Goal: Transaction & Acquisition: Obtain resource

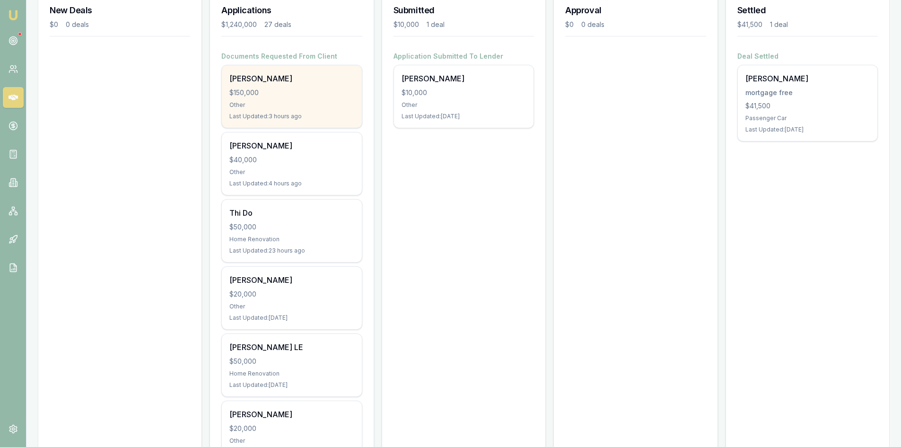
scroll to position [189, 0]
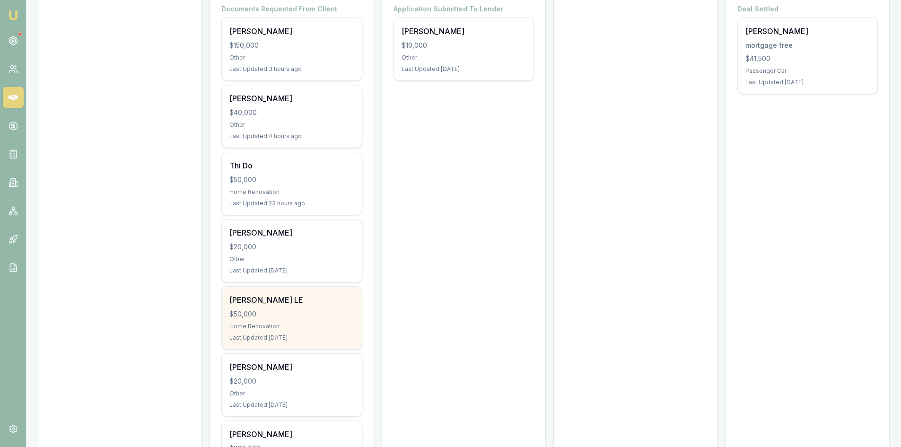
click at [266, 305] on div "NGOC LE" at bounding box center [291, 299] width 124 height 11
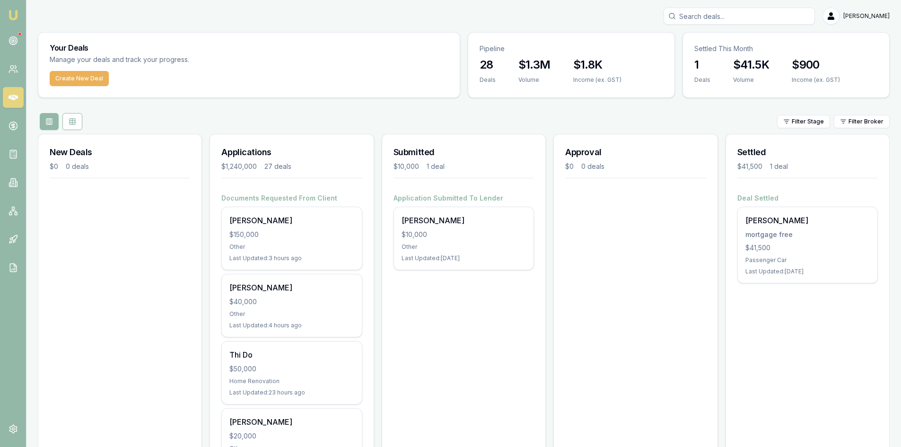
scroll to position [142, 0]
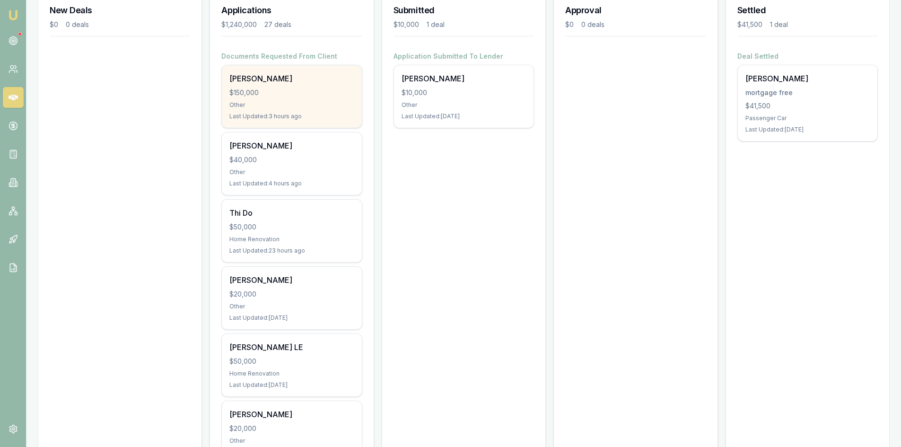
click at [288, 102] on div "Other" at bounding box center [291, 105] width 124 height 8
click at [292, 101] on div "Other" at bounding box center [291, 105] width 124 height 8
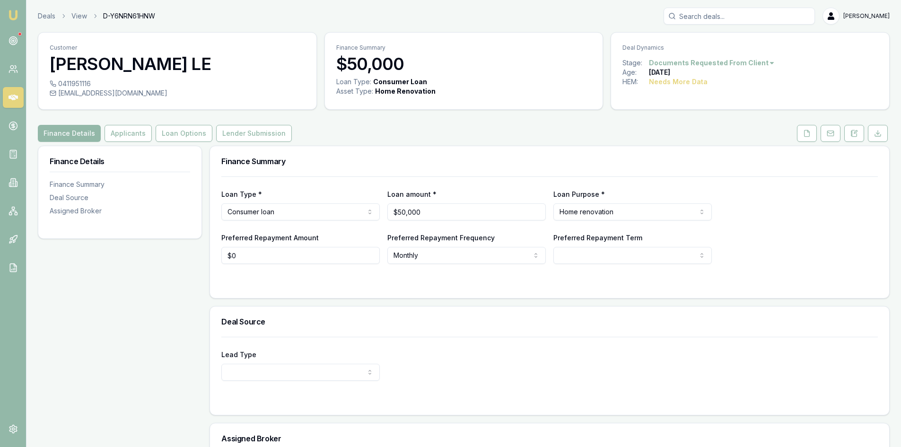
drag, startPoint x: 804, startPoint y: 136, endPoint x: 763, endPoint y: 145, distance: 42.6
click at [804, 136] on icon at bounding box center [806, 133] width 5 height 6
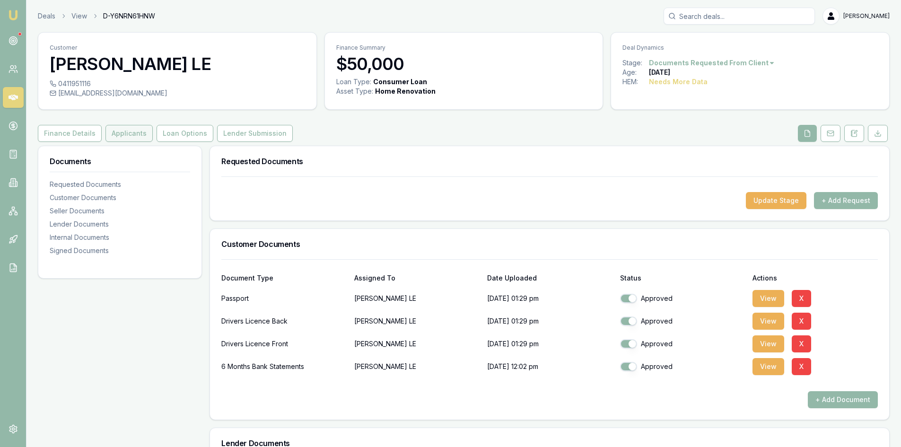
click at [119, 138] on button "Applicants" at bounding box center [128, 133] width 47 height 17
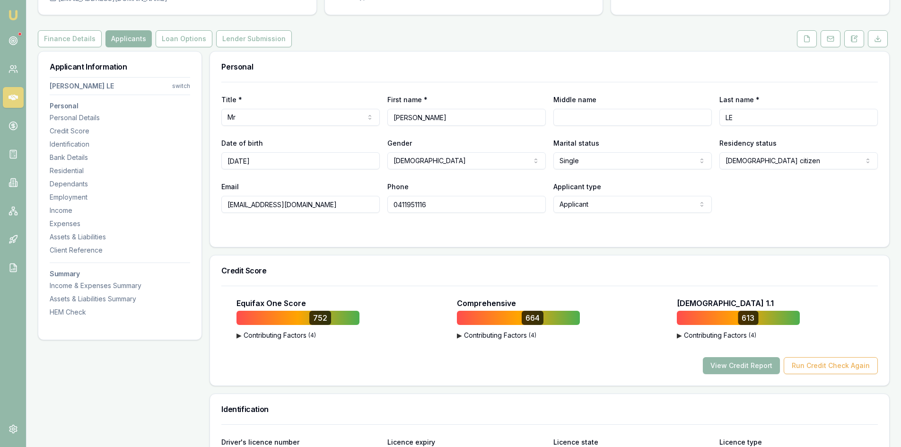
scroll to position [142, 0]
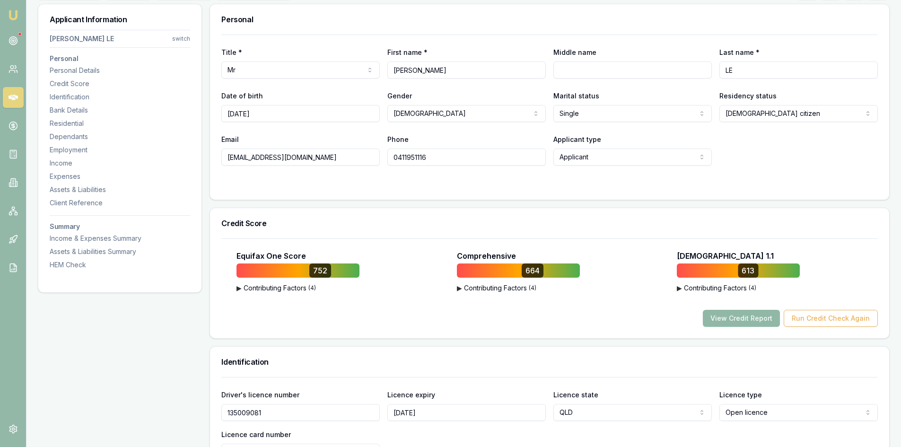
click at [756, 321] on button "View Credit Report" at bounding box center [741, 318] width 77 height 17
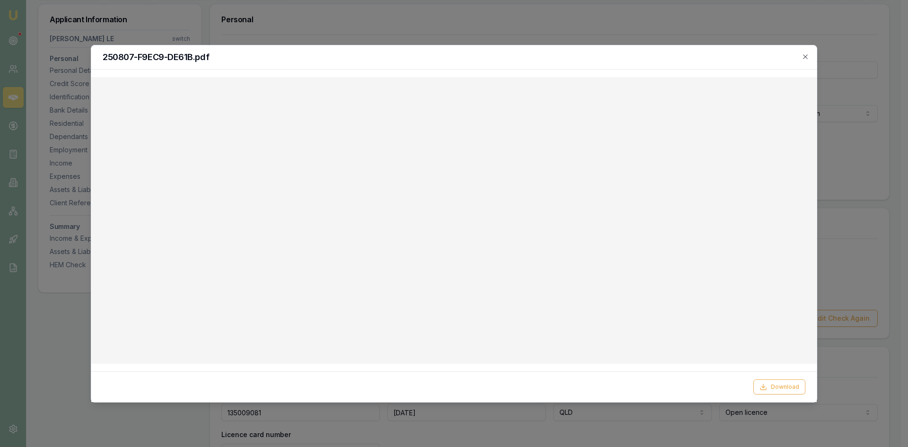
drag, startPoint x: 805, startPoint y: 54, endPoint x: 790, endPoint y: 54, distance: 15.1
click at [805, 54] on icon "button" at bounding box center [805, 57] width 8 height 8
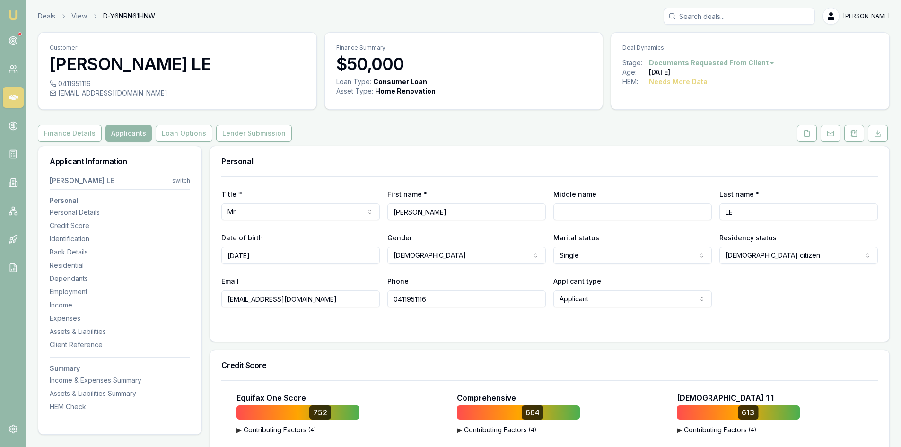
scroll to position [47, 0]
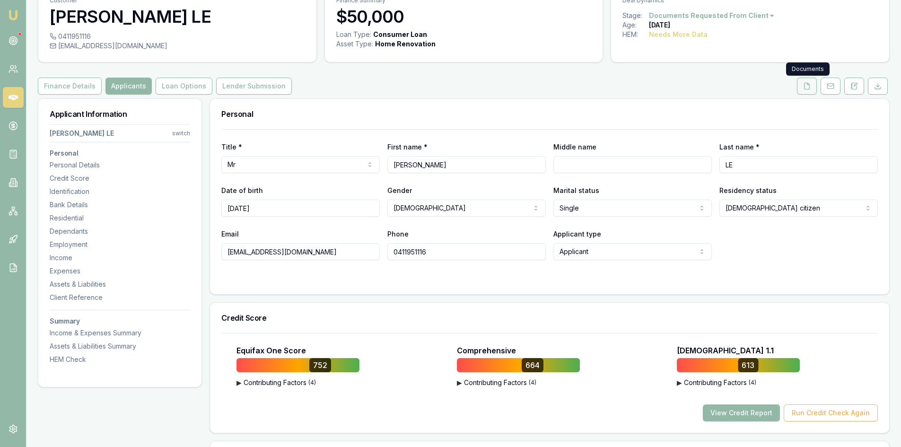
click at [804, 89] on icon at bounding box center [807, 86] width 8 height 8
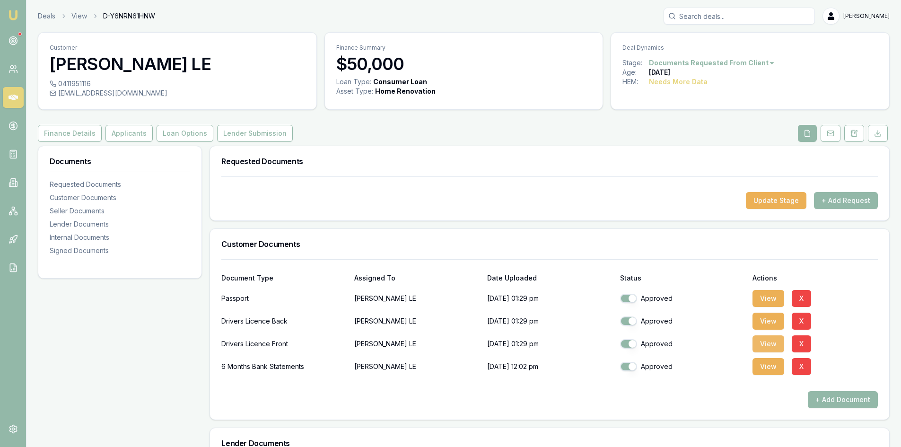
click at [767, 348] on button "View" at bounding box center [768, 343] width 32 height 17
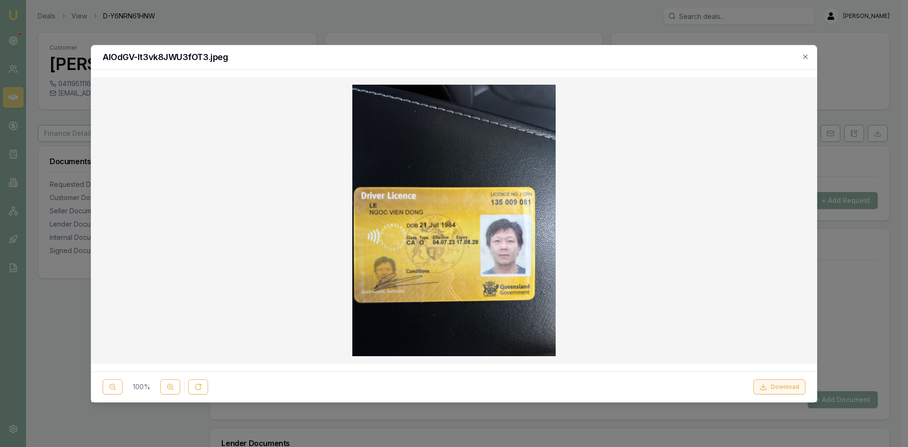
click at [775, 391] on button "Download" at bounding box center [779, 386] width 52 height 15
click at [878, 269] on div at bounding box center [454, 223] width 908 height 447
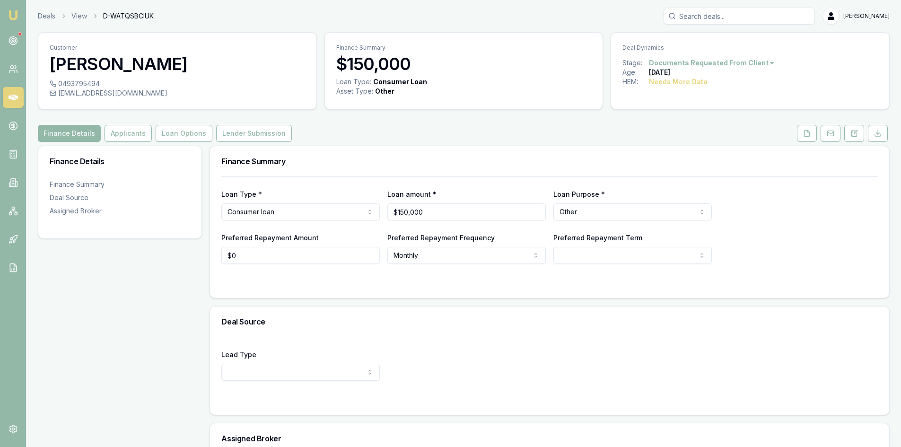
click at [879, 13] on html "Emu Broker Deals View D-WATQSBCIUK Steven Nguyen Toggle Menu Customer Tawanda K…" at bounding box center [450, 223] width 901 height 447
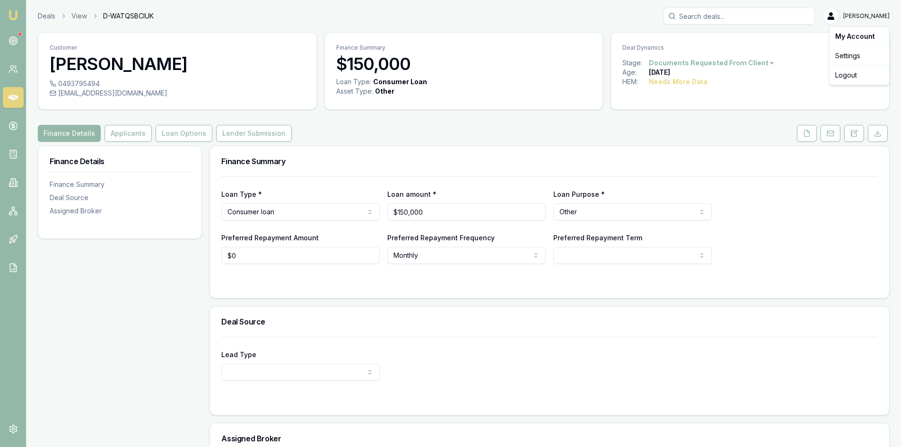
click at [786, 52] on html "Emu Broker Deals View D-WATQSBCIUK Steven Nguyen Toggle Menu Customer Tawanda K…" at bounding box center [454, 223] width 908 height 447
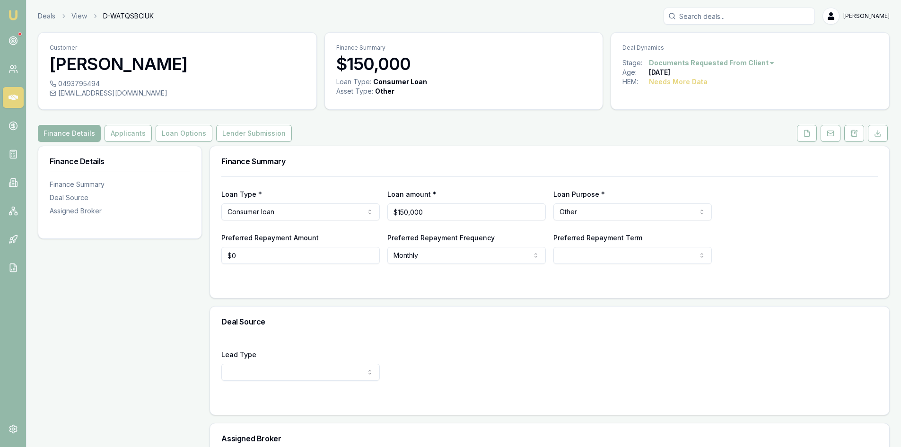
click at [757, 18] on input "Search deals" at bounding box center [738, 16] width 151 height 17
type input "j"
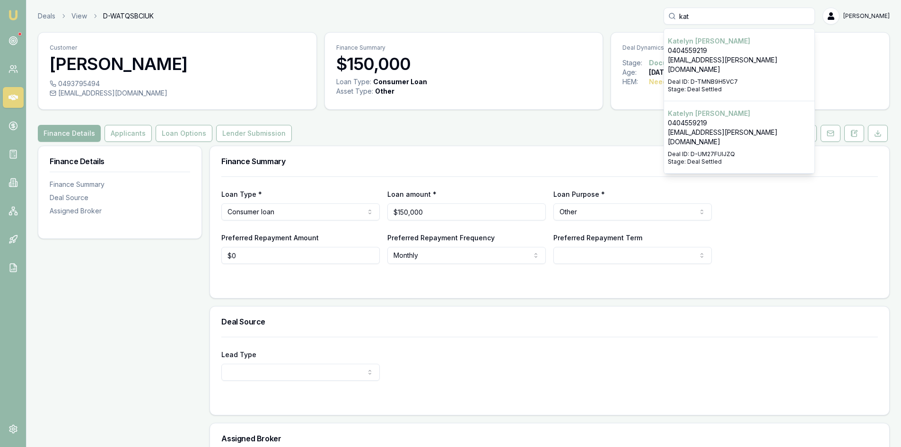
type input "kat"
click at [739, 51] on p "0404559219" at bounding box center [739, 50] width 143 height 9
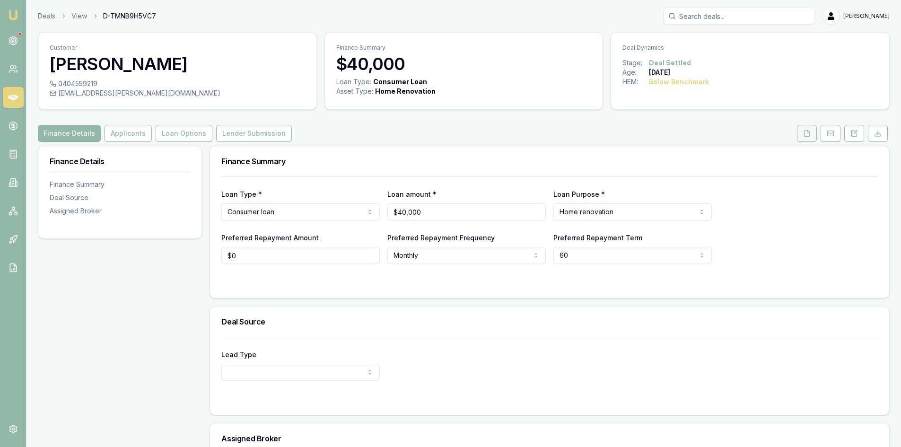
click at [804, 139] on button at bounding box center [807, 133] width 20 height 17
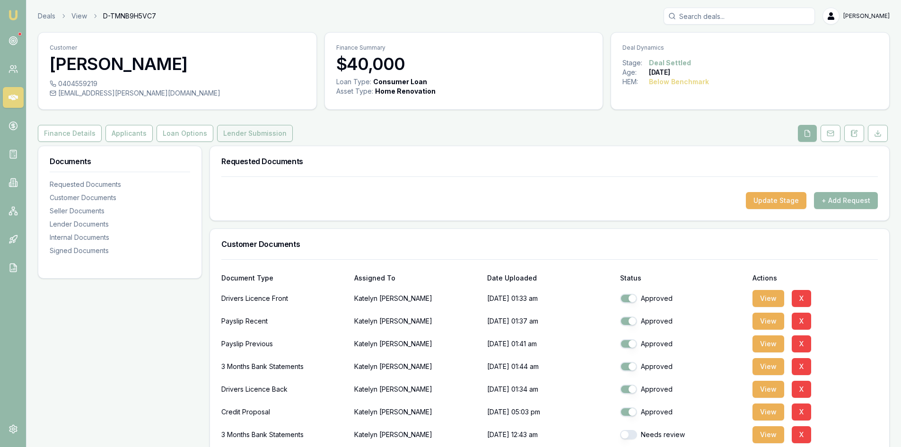
click at [244, 138] on button "Lender Submission" at bounding box center [255, 133] width 76 height 17
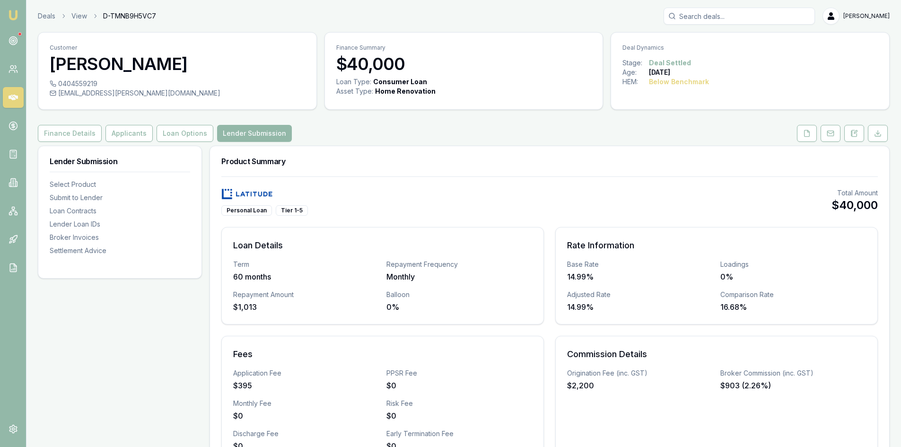
click at [766, 17] on input "Search deals" at bounding box center [738, 16] width 151 height 17
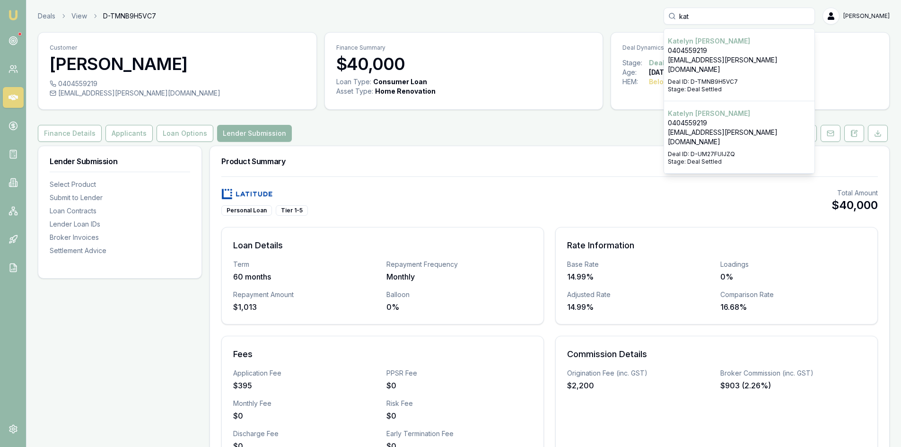
type input "kat"
click at [735, 109] on p "Katelyn Scanlan" at bounding box center [739, 113] width 143 height 9
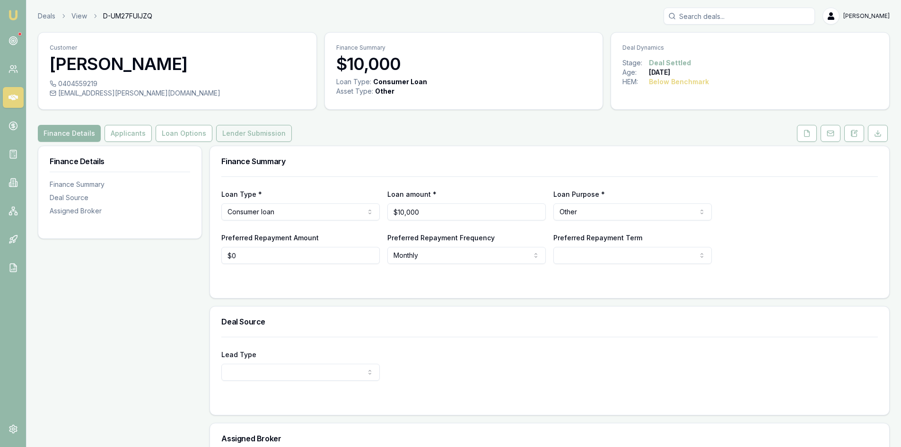
click at [264, 136] on button "Lender Submission" at bounding box center [254, 133] width 76 height 17
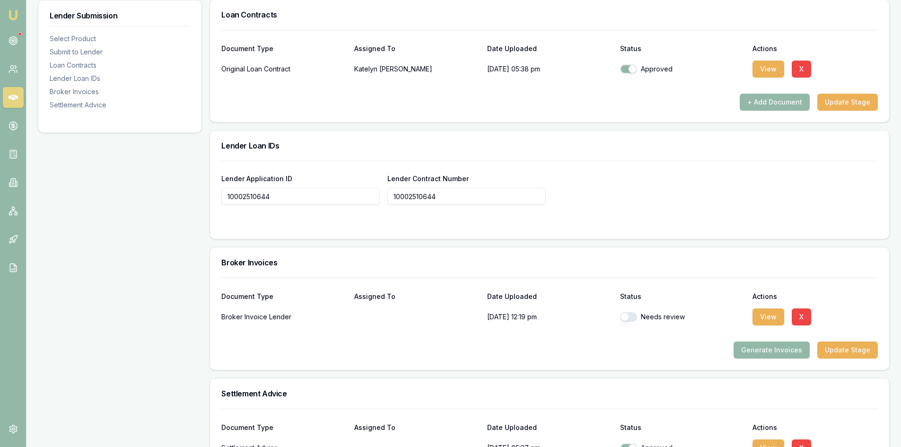
scroll to position [744, 0]
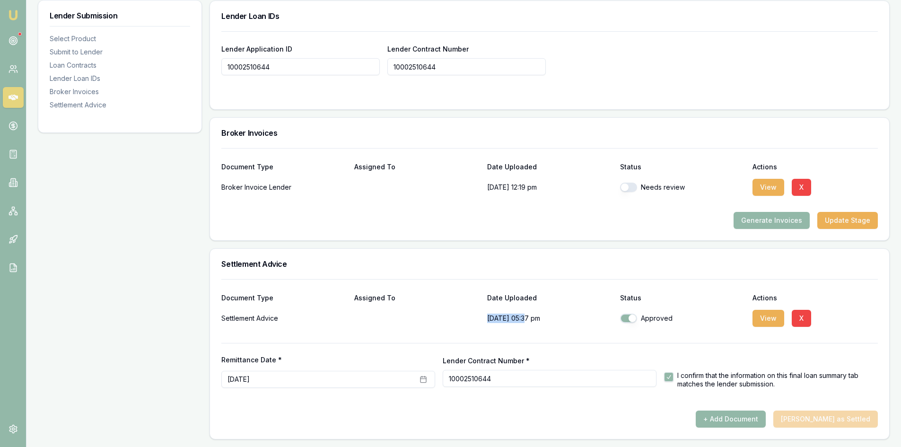
drag, startPoint x: 488, startPoint y: 318, endPoint x: 525, endPoint y: 318, distance: 37.4
click at [525, 318] on p "25/07/2025, 05:37 pm" at bounding box center [549, 318] width 125 height 19
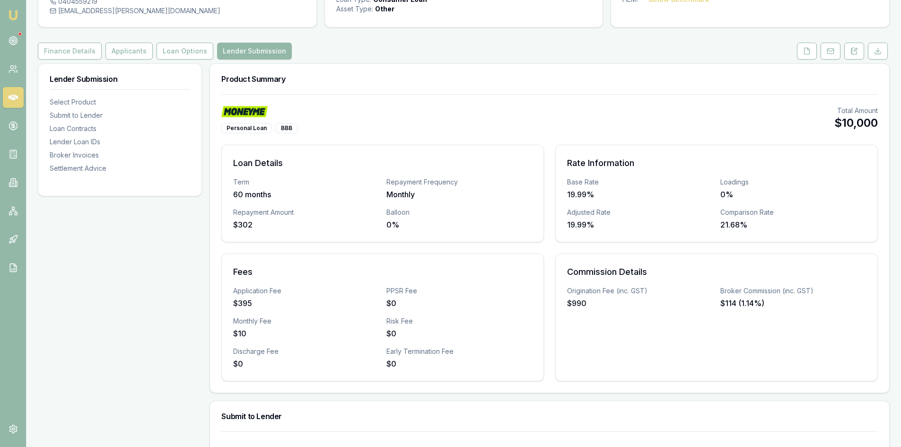
scroll to position [0, 0]
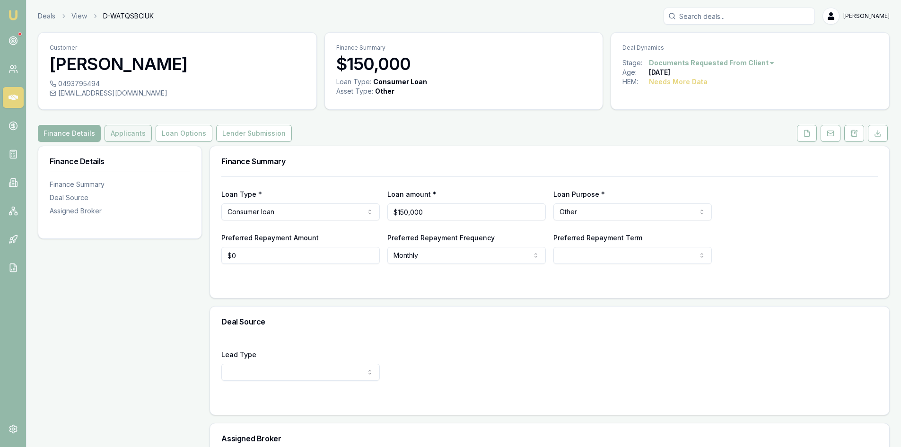
click at [139, 132] on button "Applicants" at bounding box center [127, 133] width 47 height 17
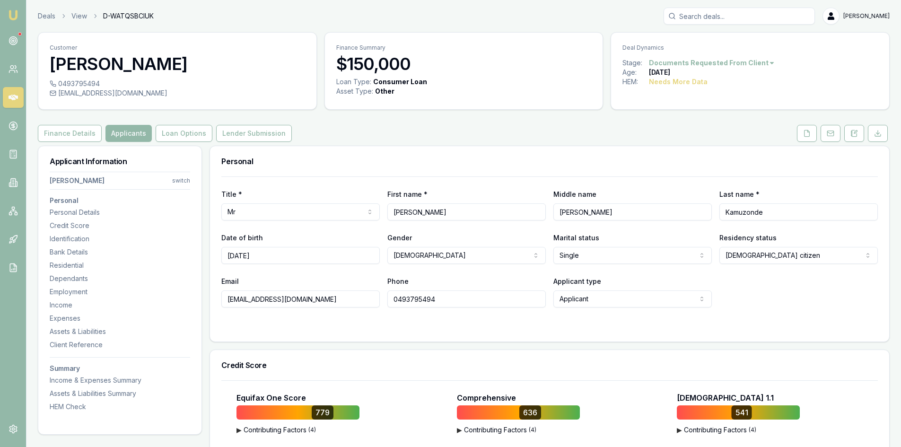
scroll to position [47, 0]
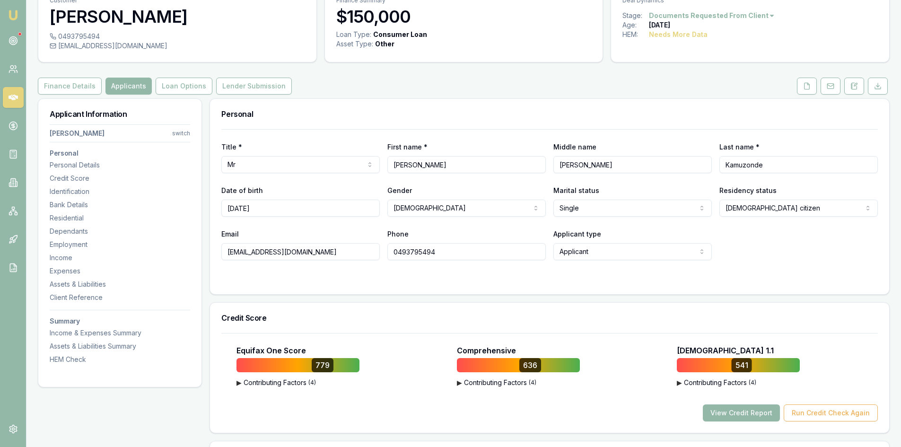
drag, startPoint x: 338, startPoint y: 255, endPoint x: 227, endPoint y: 255, distance: 110.6
click at [227, 255] on input "[EMAIL_ADDRESS][DOMAIN_NAME]" at bounding box center [300, 251] width 158 height 17
click at [407, 253] on input "0493795494" at bounding box center [466, 251] width 158 height 17
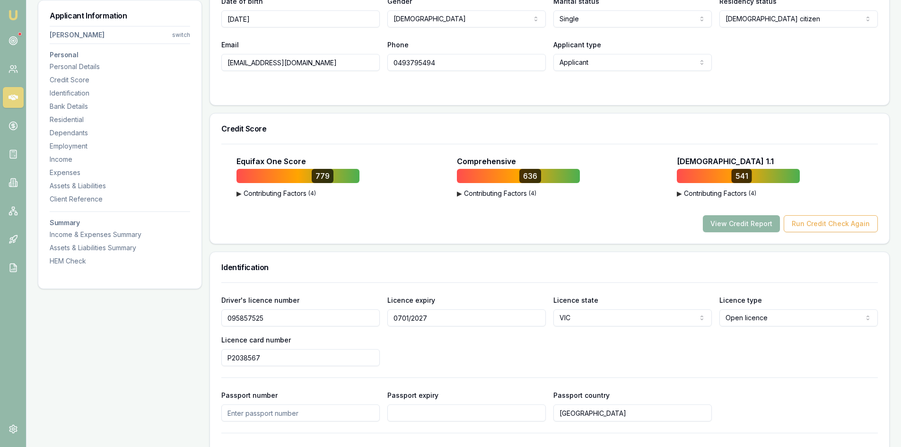
click at [739, 223] on button "View Credit Report" at bounding box center [741, 223] width 77 height 17
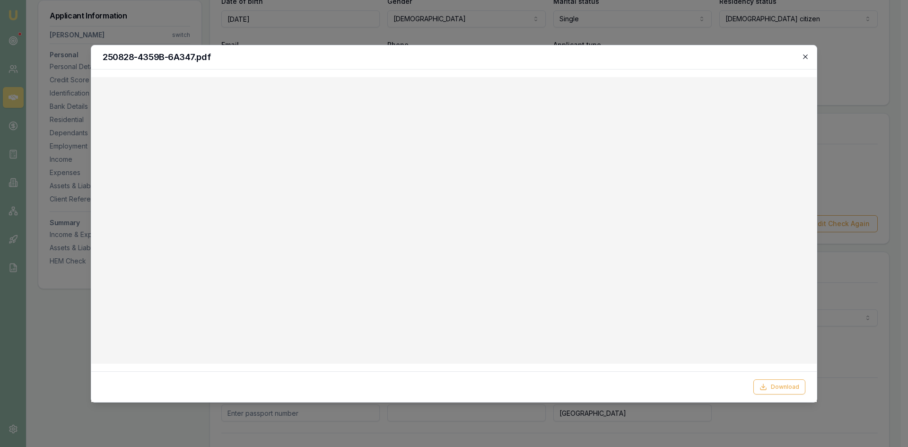
drag, startPoint x: 812, startPoint y: 54, endPoint x: 801, endPoint y: 53, distance: 10.9
click at [813, 54] on div "250828-4359B-6A347.pdf" at bounding box center [453, 57] width 725 height 24
click at [804, 56] on icon "button" at bounding box center [805, 57] width 8 height 8
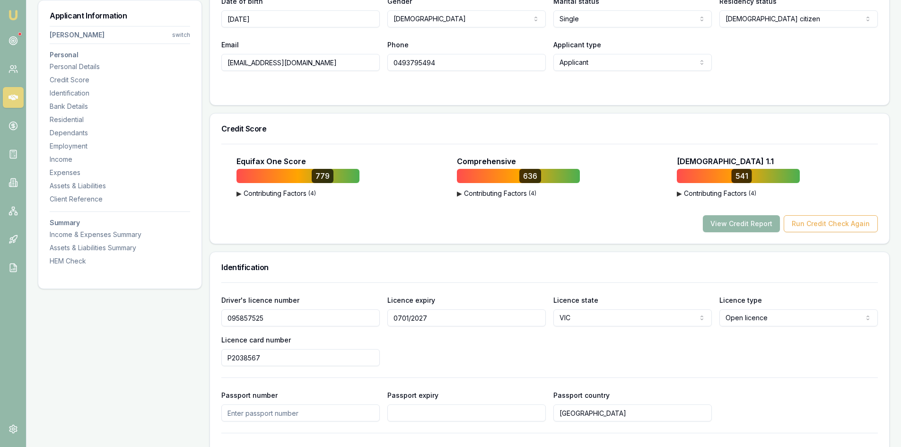
scroll to position [284, 0]
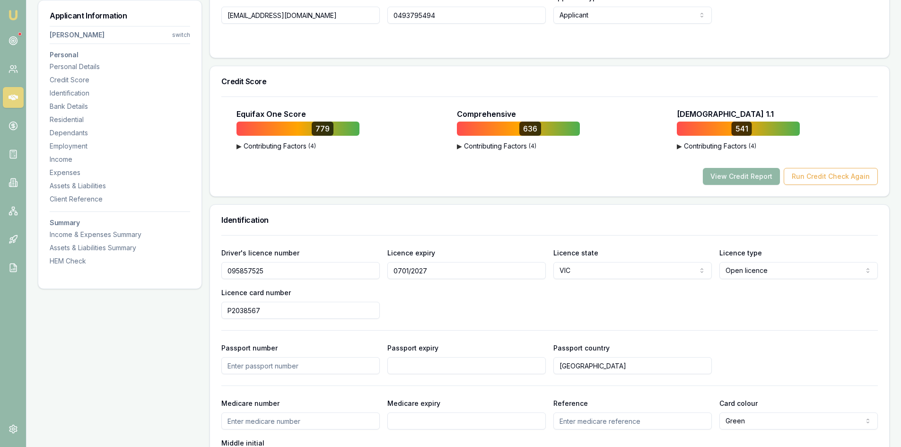
click at [739, 175] on button "View Credit Report" at bounding box center [741, 176] width 77 height 17
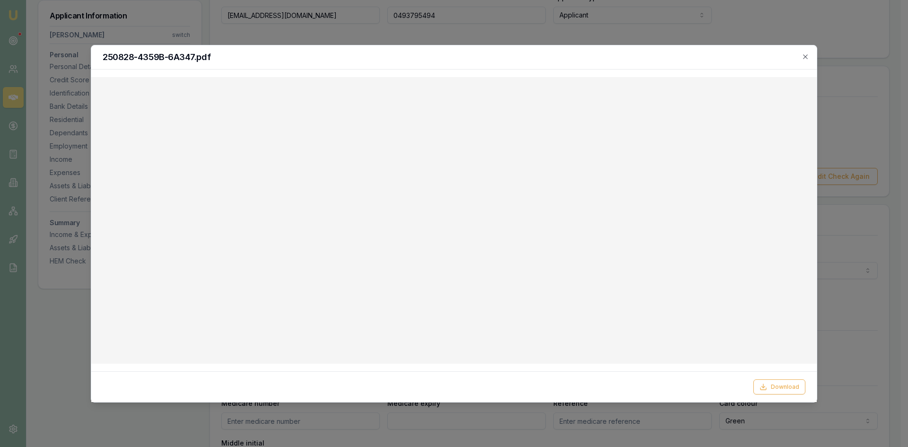
drag, startPoint x: 803, startPoint y: 56, endPoint x: 772, endPoint y: 64, distance: 32.6
click at [803, 56] on icon "button" at bounding box center [805, 57] width 8 height 8
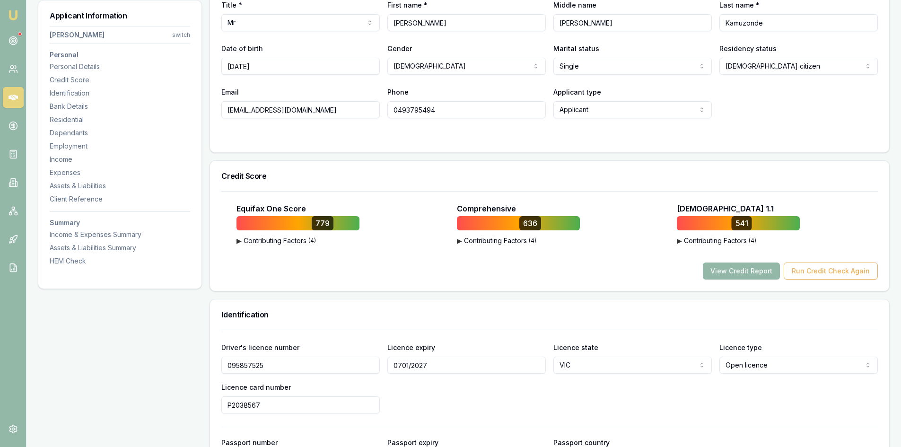
scroll to position [331, 0]
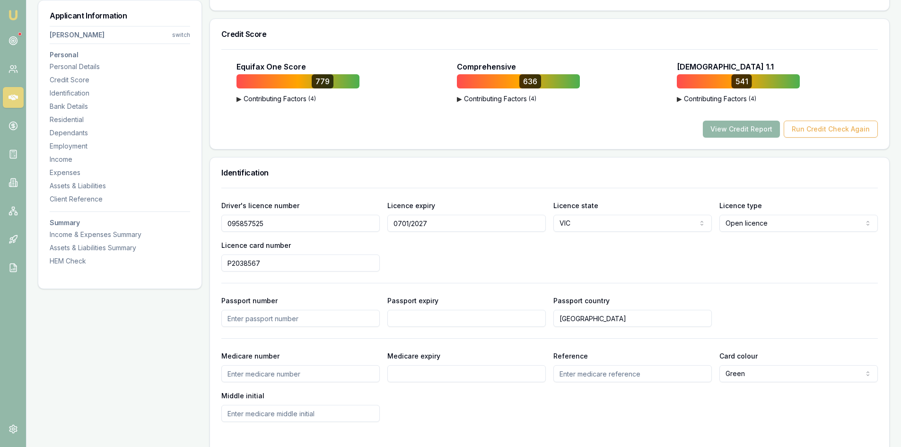
click at [245, 224] on input "095857525" at bounding box center [300, 223] width 158 height 17
click at [245, 265] on input "P2038567" at bounding box center [300, 262] width 158 height 17
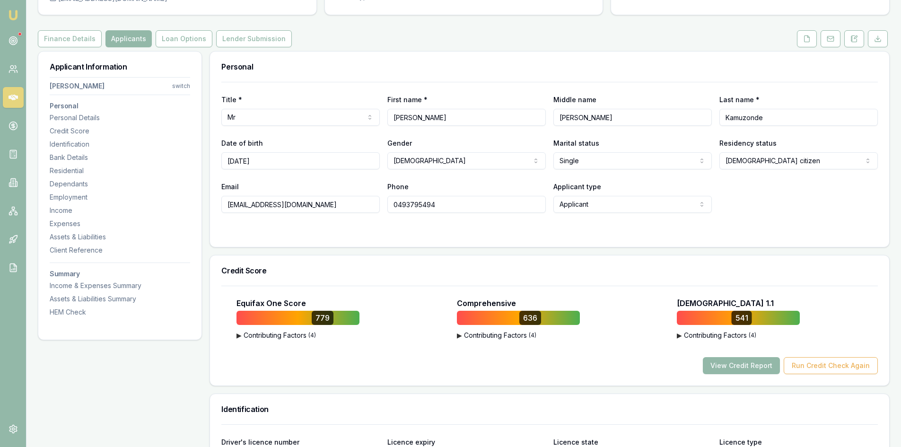
scroll to position [0, 0]
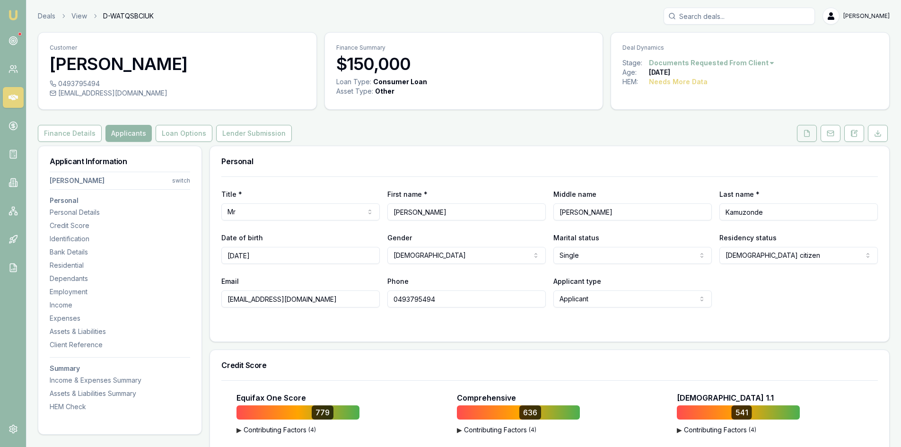
click at [807, 137] on button at bounding box center [807, 133] width 20 height 17
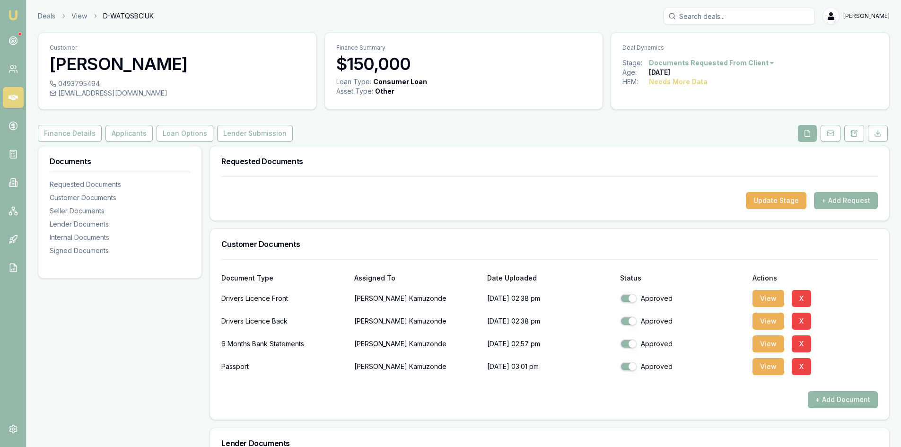
scroll to position [142, 0]
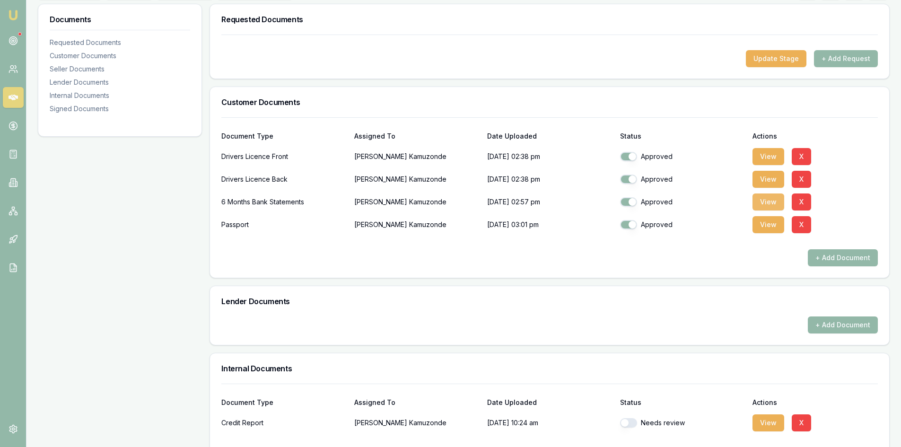
click at [773, 201] on button "View" at bounding box center [768, 201] width 32 height 17
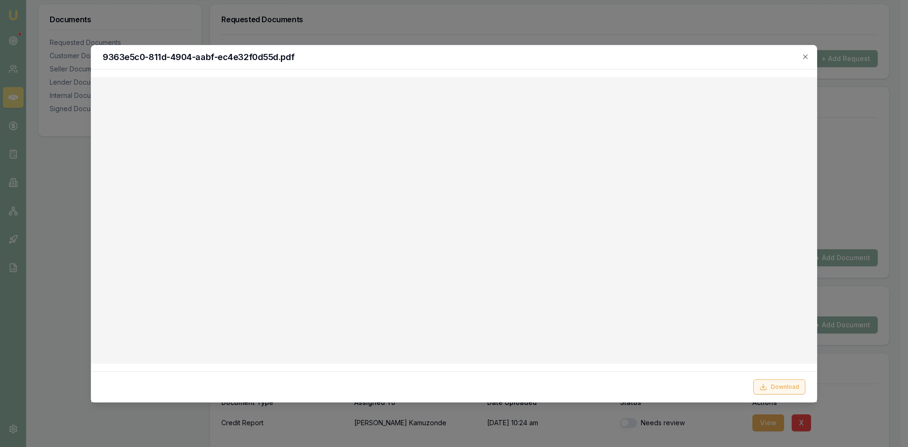
click at [788, 389] on button "Download" at bounding box center [779, 386] width 52 height 15
click at [803, 55] on icon "button" at bounding box center [805, 57] width 8 height 8
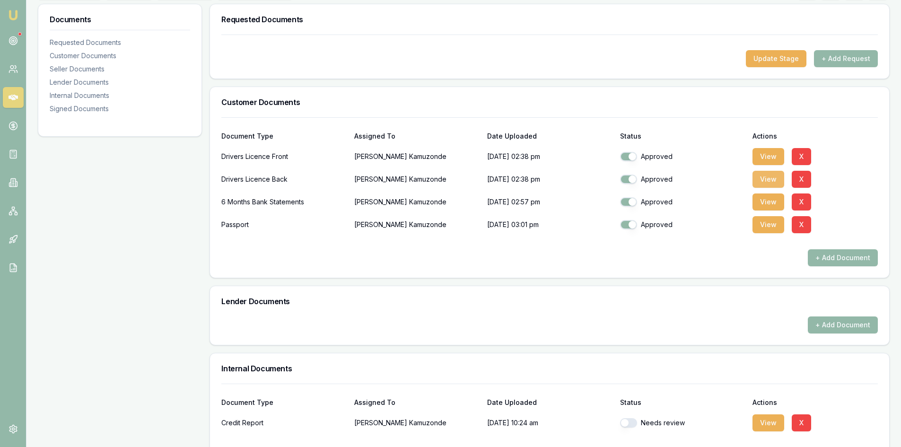
scroll to position [95, 0]
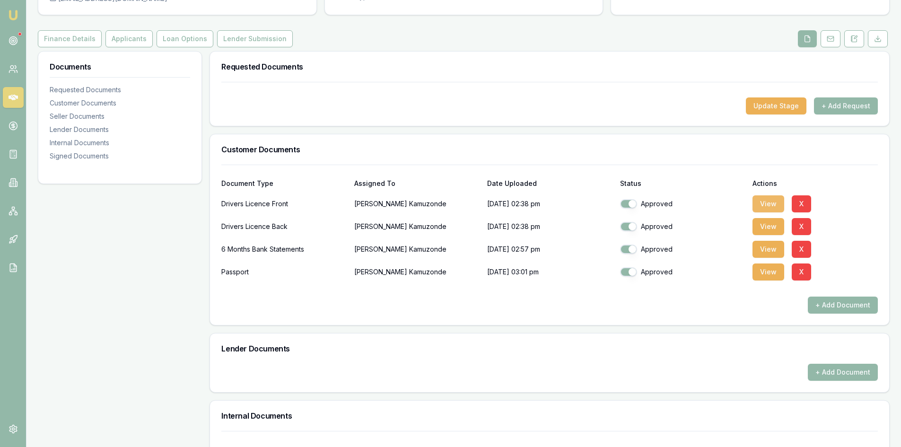
click at [773, 203] on button "View" at bounding box center [768, 203] width 32 height 17
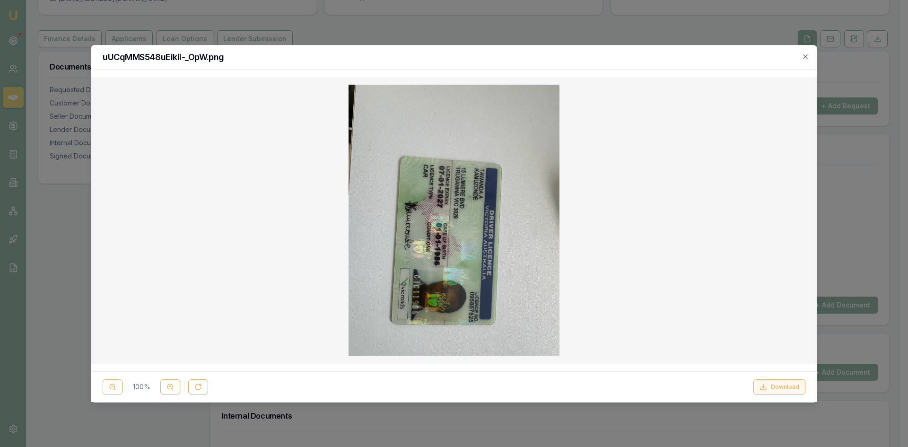
drag, startPoint x: 787, startPoint y: 389, endPoint x: 718, endPoint y: 364, distance: 73.3
click at [787, 388] on button "Download" at bounding box center [779, 386] width 52 height 15
drag, startPoint x: 810, startPoint y: 58, endPoint x: 799, endPoint y: 65, distance: 14.0
click at [810, 58] on div "uUCqMMS548uEikii-_OpW.png" at bounding box center [453, 57] width 725 height 24
click at [806, 55] on icon "button" at bounding box center [805, 57] width 8 height 8
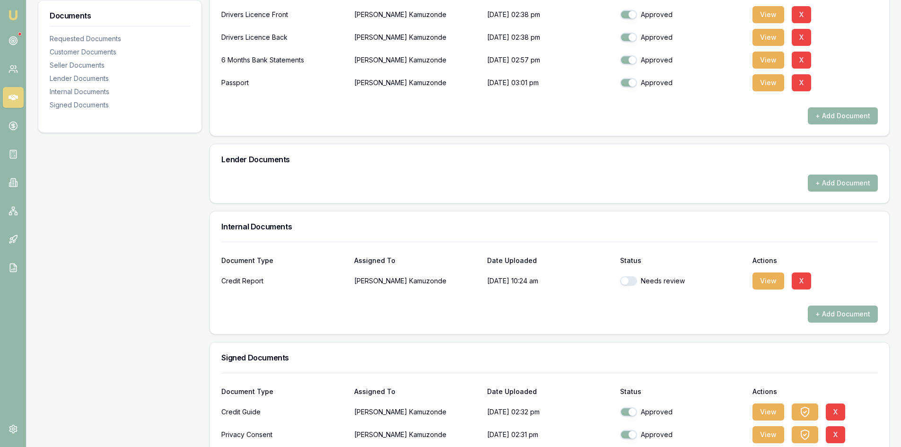
scroll to position [332, 0]
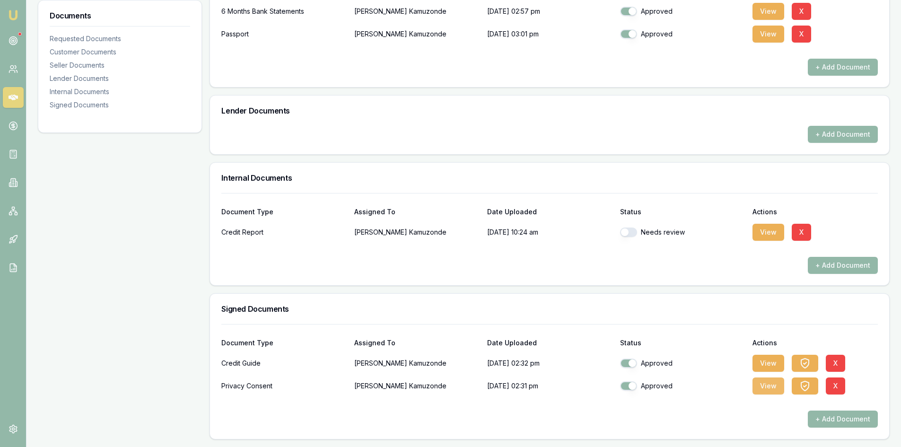
click at [770, 390] on button "View" at bounding box center [768, 385] width 32 height 17
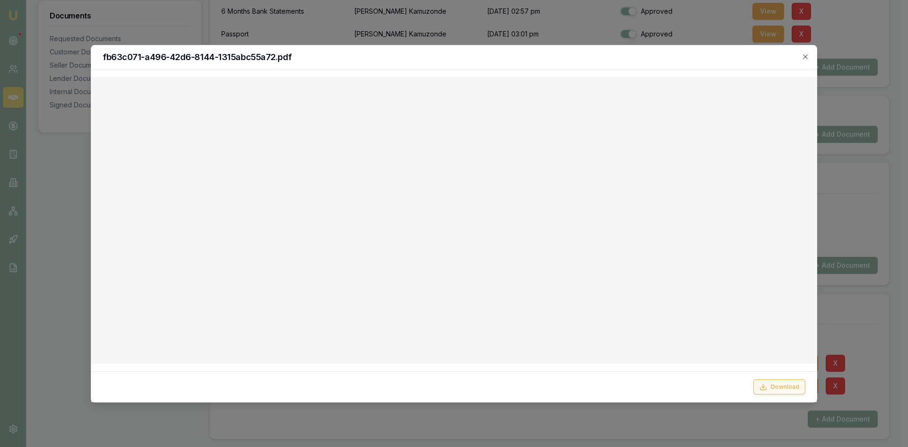
click at [776, 390] on button "Download" at bounding box center [779, 386] width 52 height 15
click at [815, 58] on div "fb63c071-a496-42d6-8144-1315abc55a72.pdf" at bounding box center [453, 57] width 725 height 24
drag, startPoint x: 803, startPoint y: 57, endPoint x: 788, endPoint y: 59, distance: 15.8
click at [803, 56] on icon "button" at bounding box center [805, 57] width 8 height 8
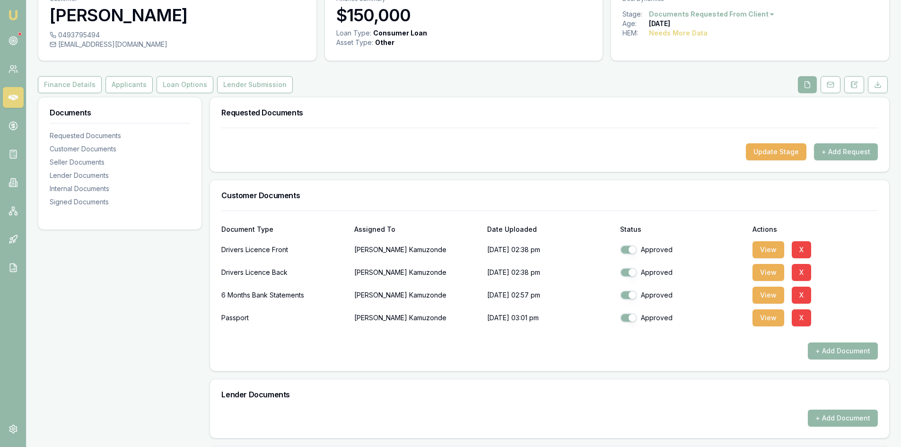
scroll to position [1, 0]
